Goal: Task Accomplishment & Management: Manage account settings

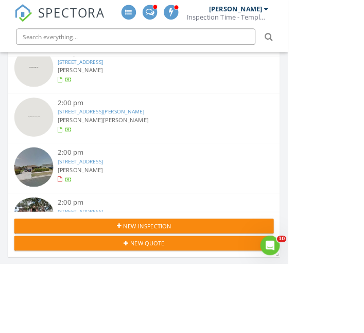
scroll to position [556, 0]
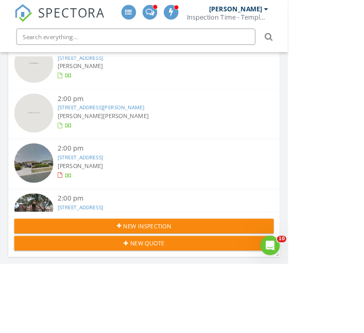
click at [130, 194] on link "2707 Cactus Dr, Killeen, TX 76549" at bounding box center [102, 198] width 58 height 9
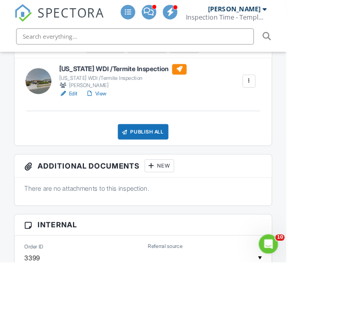
scroll to position [332, 0]
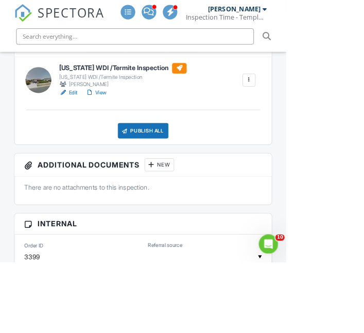
checkbox input "true"
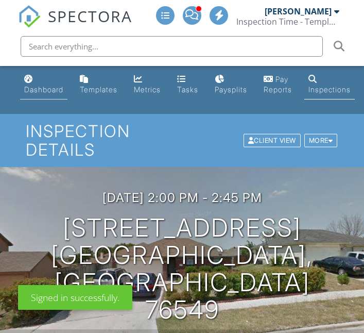
click at [41, 88] on div "Dashboard" at bounding box center [43, 89] width 39 height 9
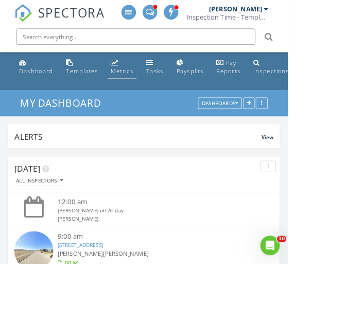
click at [155, 88] on div "Metrics" at bounding box center [154, 89] width 28 height 10
click at [147, 88] on div "Metrics" at bounding box center [154, 89] width 28 height 10
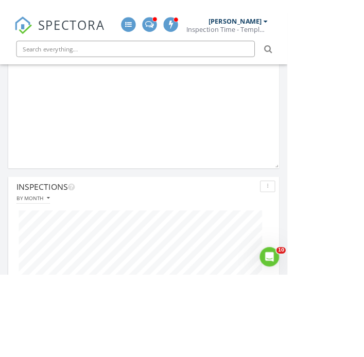
scroll to position [258, 0]
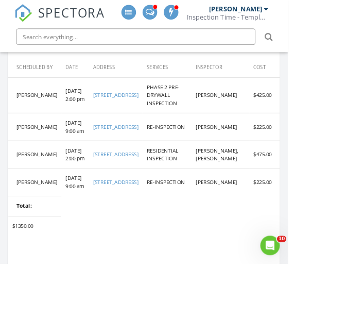
scroll to position [704, 0]
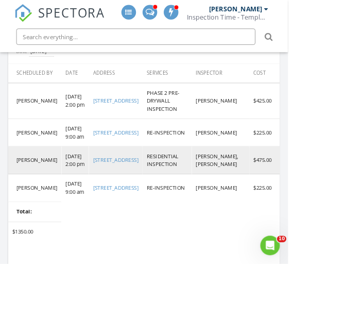
click at [142, 206] on link "[STREET_ADDRESS]" at bounding box center [146, 201] width 58 height 9
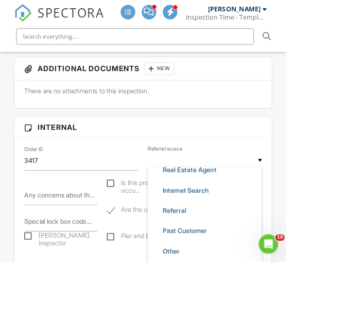
scroll to position [224, 0]
type input "Website"
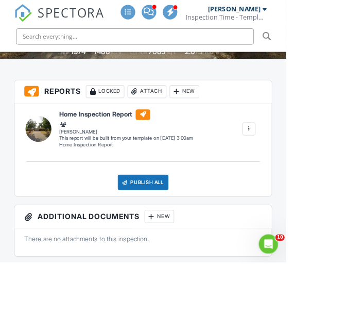
scroll to position [0, 0]
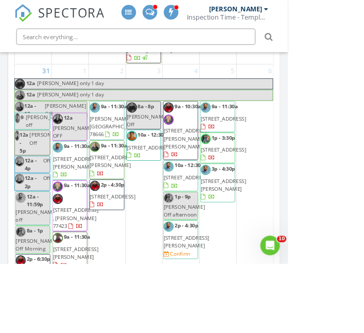
scroll to position [2037, 0]
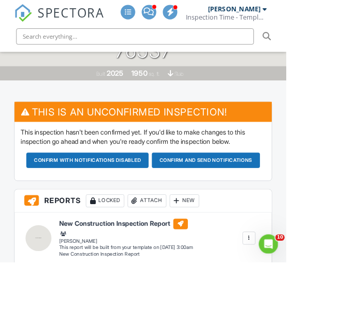
scroll to position [238, 0]
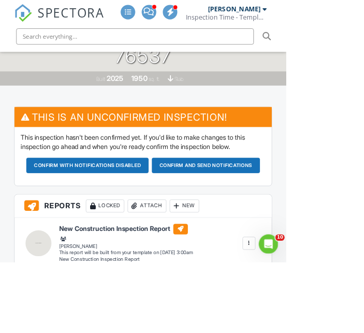
click at [189, 205] on button "Confirm and send notifications" at bounding box center [110, 210] width 155 height 20
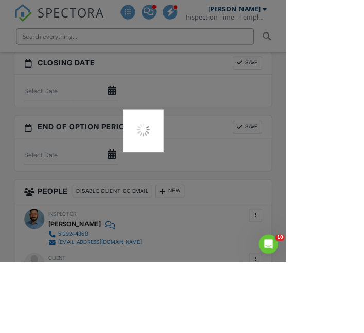
scroll to position [1352, 0]
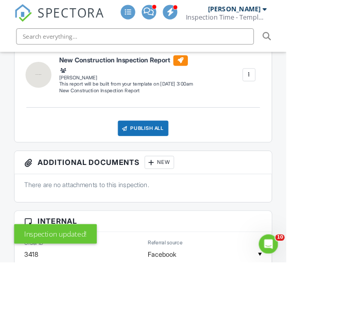
scroll to position [341, 0]
click at [307, 325] on input "Facebook" at bounding box center [260, 323] width 145 height 25
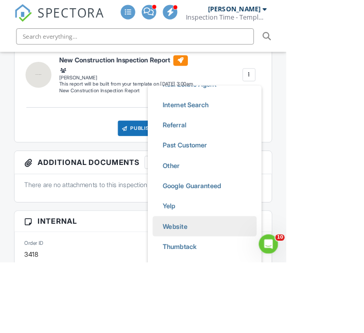
click at [229, 288] on span "Website" at bounding box center [222, 288] width 48 height 26
type input "Website"
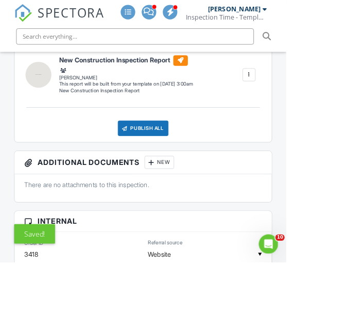
scroll to position [404, 0]
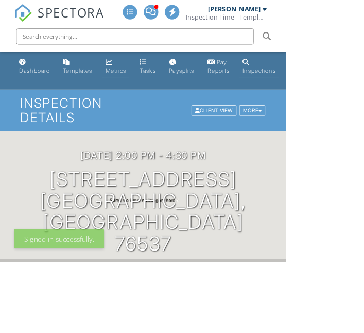
click at [147, 88] on div "Metrics" at bounding box center [147, 89] width 27 height 9
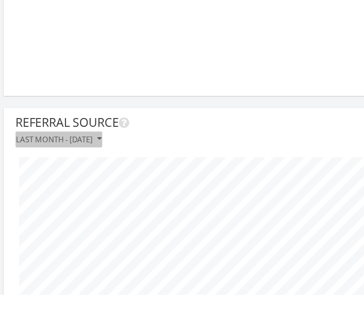
click at [95, 198] on div "Last month - [DATE]" at bounding box center [58, 198] width 74 height 7
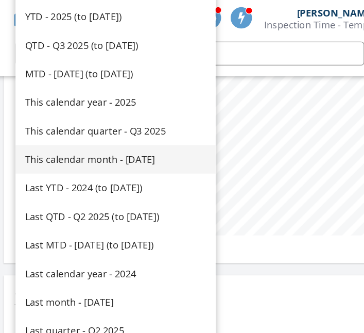
click at [67, 138] on div "This calendar month - [DATE]" at bounding box center [107, 138] width 157 height 12
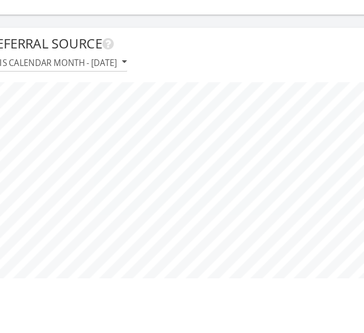
scroll to position [757, 0]
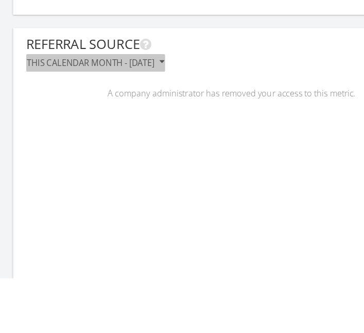
click at [50, 162] on div "This calendar month - [DATE]" at bounding box center [75, 163] width 108 height 7
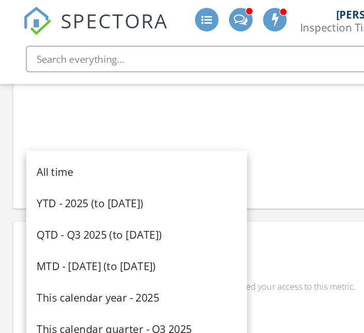
scroll to position [252, 0]
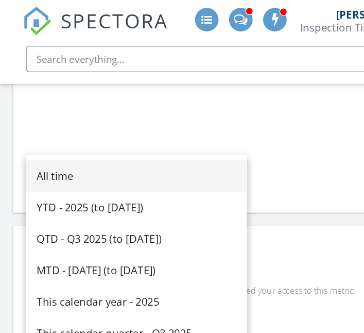
click at [49, 140] on div "All time" at bounding box center [107, 138] width 157 height 12
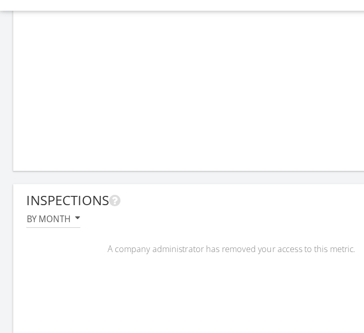
scroll to position [0, 0]
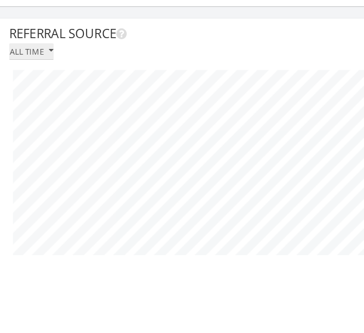
click at [51, 161] on div "All time" at bounding box center [39, 159] width 36 height 7
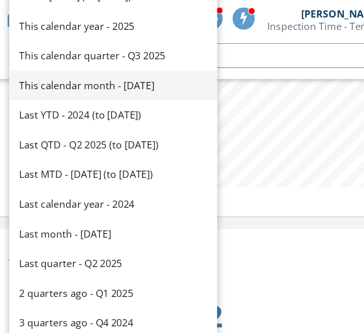
click at [56, 72] on div "This calendar month - [DATE]" at bounding box center [107, 71] width 157 height 12
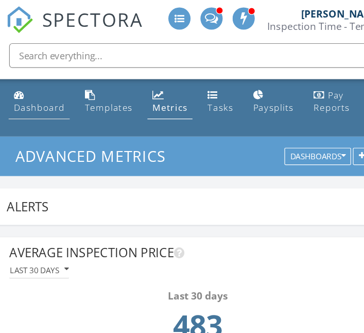
click at [34, 85] on div "Dashboard" at bounding box center [45, 89] width 43 height 10
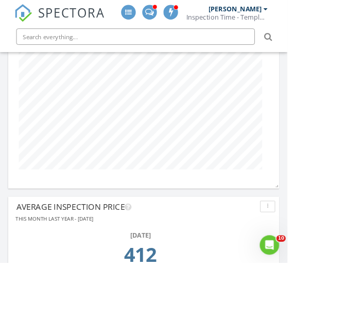
scroll to position [438, 0]
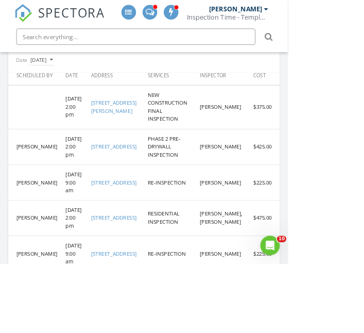
scroll to position [695, 0]
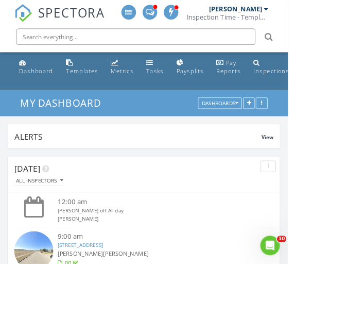
click at [339, 11] on div at bounding box center [336, 11] width 5 height 8
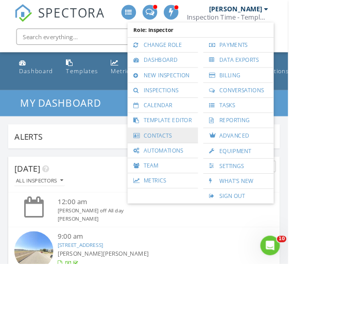
click at [245, 170] on link "Contacts" at bounding box center [205, 171] width 79 height 19
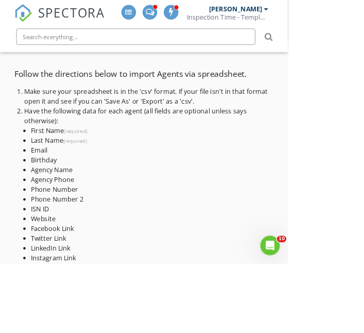
scroll to position [97, 0]
click at [31, 94] on p "Follow the directions below to import Agents via spreadsheet." at bounding box center [181, 92] width 327 height 15
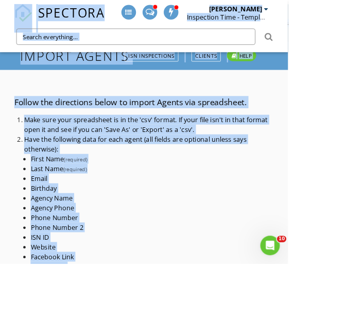
scroll to position [60, 0]
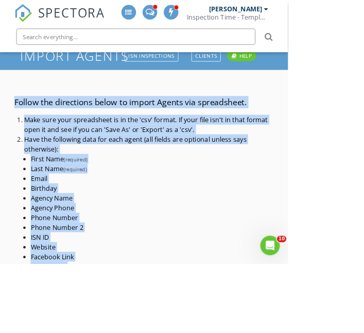
copy div "Follow the directions below to import Agents via spreadsheet. Make sure your sp…"
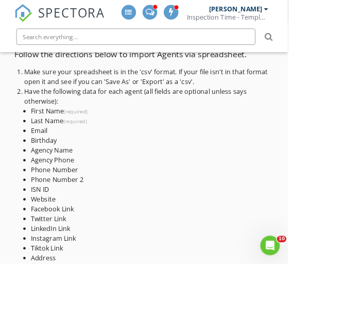
scroll to position [246, 0]
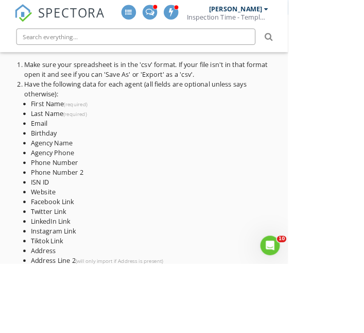
scroll to position [0, 0]
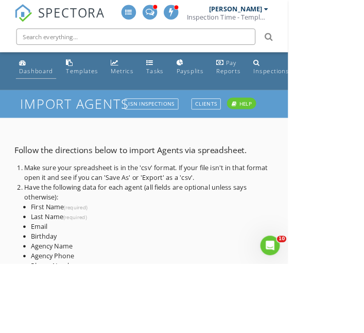
click at [35, 90] on div "Dashboard" at bounding box center [45, 89] width 43 height 10
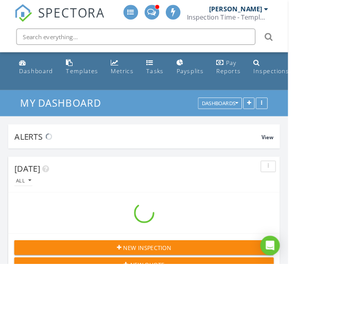
scroll to position [5570, 364]
click at [54, 49] on input "text" at bounding box center [172, 46] width 302 height 21
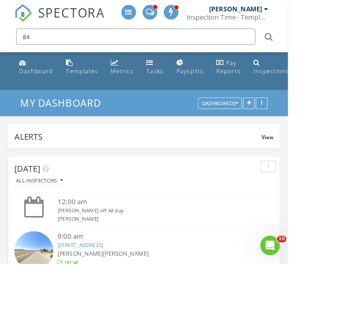
scroll to position [0, 0]
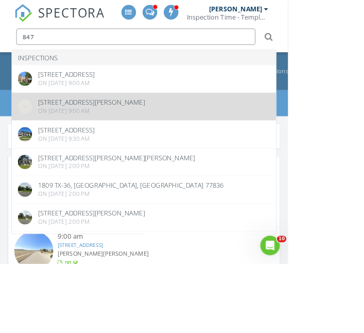
type input "847"
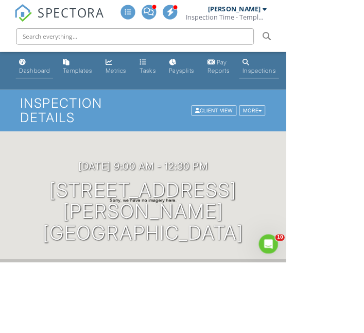
click at [34, 86] on div "Dashboard" at bounding box center [43, 89] width 39 height 9
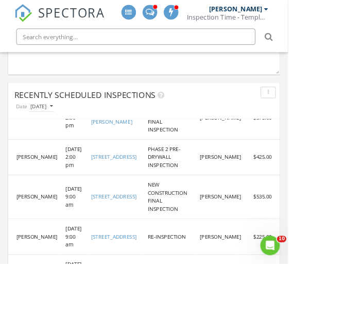
scroll to position [644, 0]
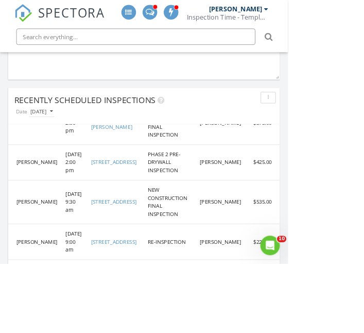
scroll to position [684, 0]
